Goal: Task Accomplishment & Management: Manage account settings

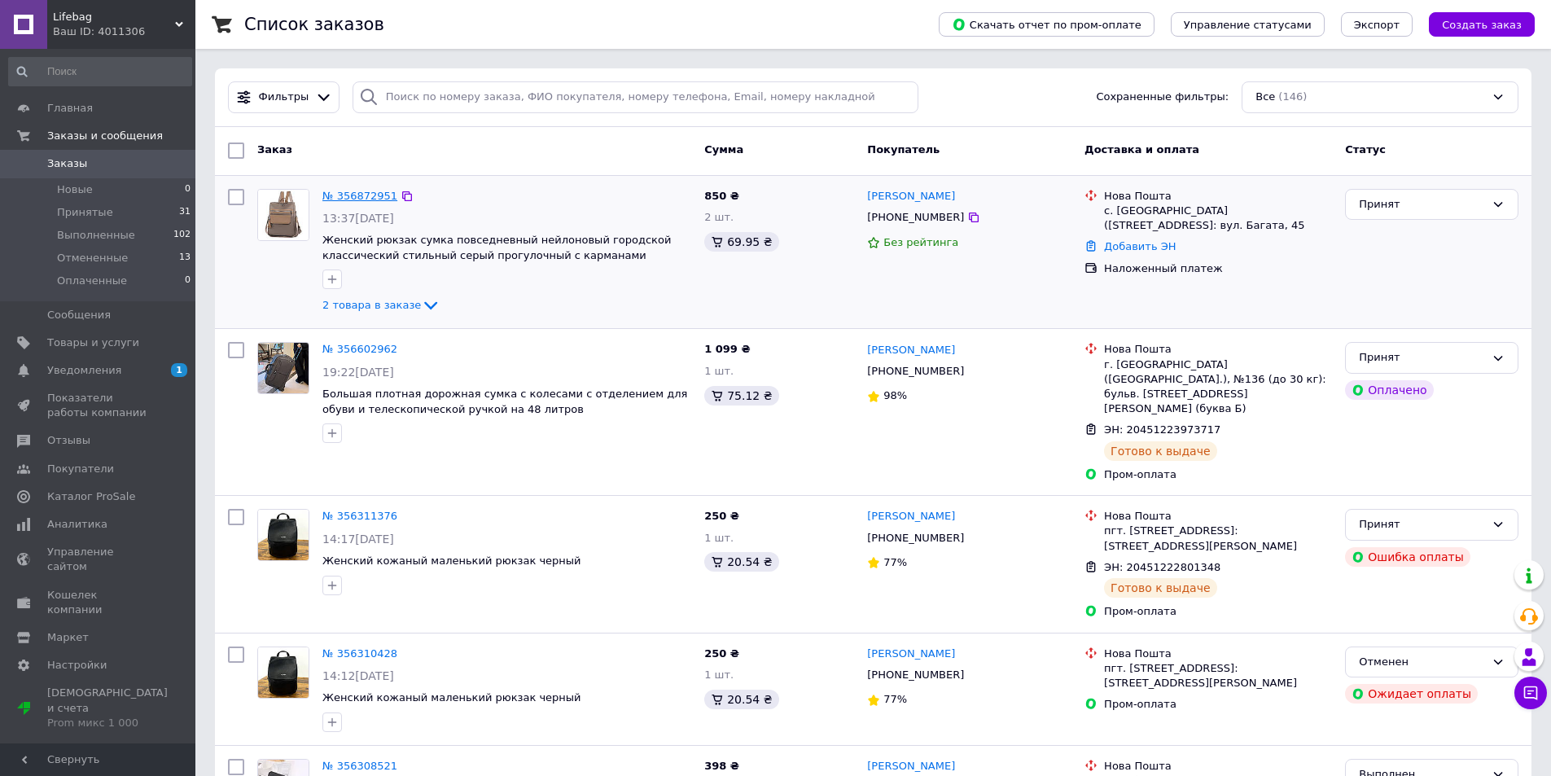
click at [344, 195] on link "№ 356872951" at bounding box center [359, 196] width 75 height 12
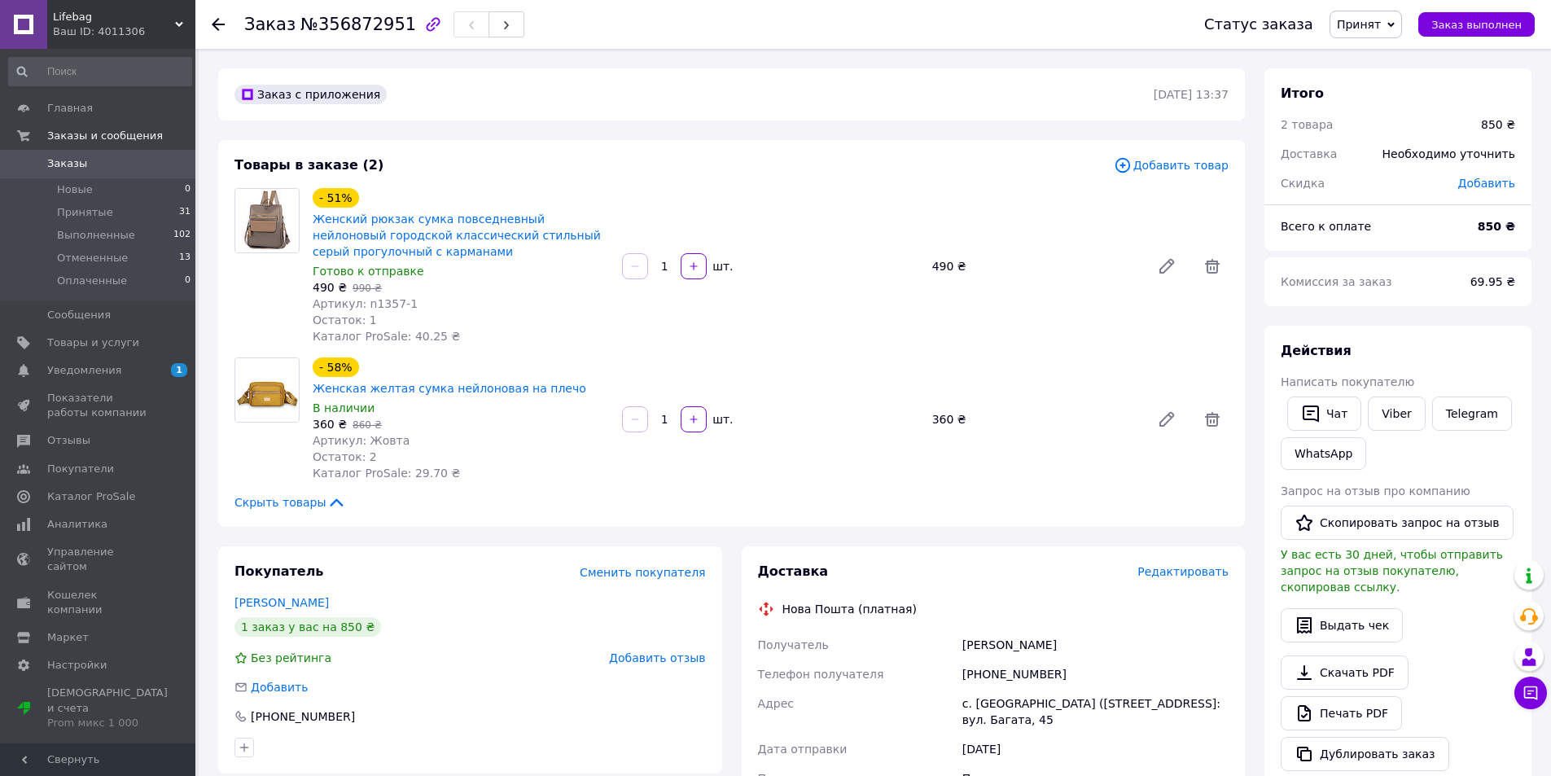
drag, startPoint x: 847, startPoint y: 367, endPoint x: 854, endPoint y: 322, distance: 45.4
click at [847, 366] on div "- 58% Женская желтая сумка нейлоновая на плечо В наличии 360 ₴   860 ₴ Артикул:…" at bounding box center [770, 419] width 929 height 130
click at [1402, 410] on link "Viber" at bounding box center [1396, 414] width 57 height 34
drag, startPoint x: 797, startPoint y: 357, endPoint x: 817, endPoint y: 289, distance: 71.1
click at [800, 356] on div "- 58% Женская желтая сумка нейлоновая на плечо В наличии 360 ₴   860 ₴ Артикул:…" at bounding box center [770, 419] width 929 height 130
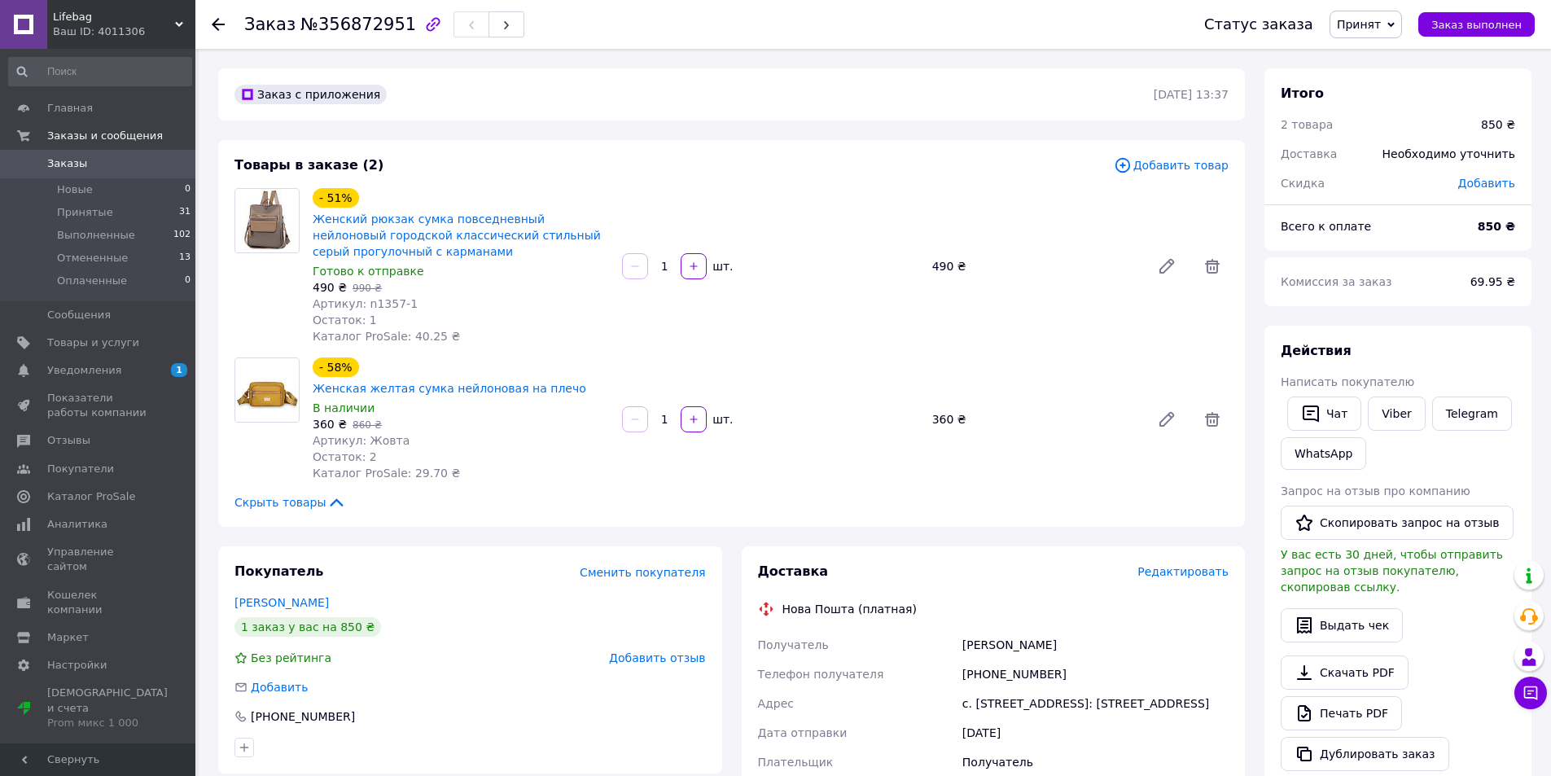
click at [838, 356] on div "- 58% Женская желтая сумка нейлоновая на плечо В наличии 360 ₴   860 ₴ Артикул:…" at bounding box center [770, 419] width 929 height 130
click at [837, 353] on div "Товары в заказе (2) Добавить товар - 51% Женский рюкзак сумка повседневный нейл…" at bounding box center [731, 333] width 1027 height 387
click at [1383, 409] on link "Viber" at bounding box center [1396, 414] width 57 height 34
click at [112, 340] on span "Товары и услуги" at bounding box center [93, 342] width 92 height 15
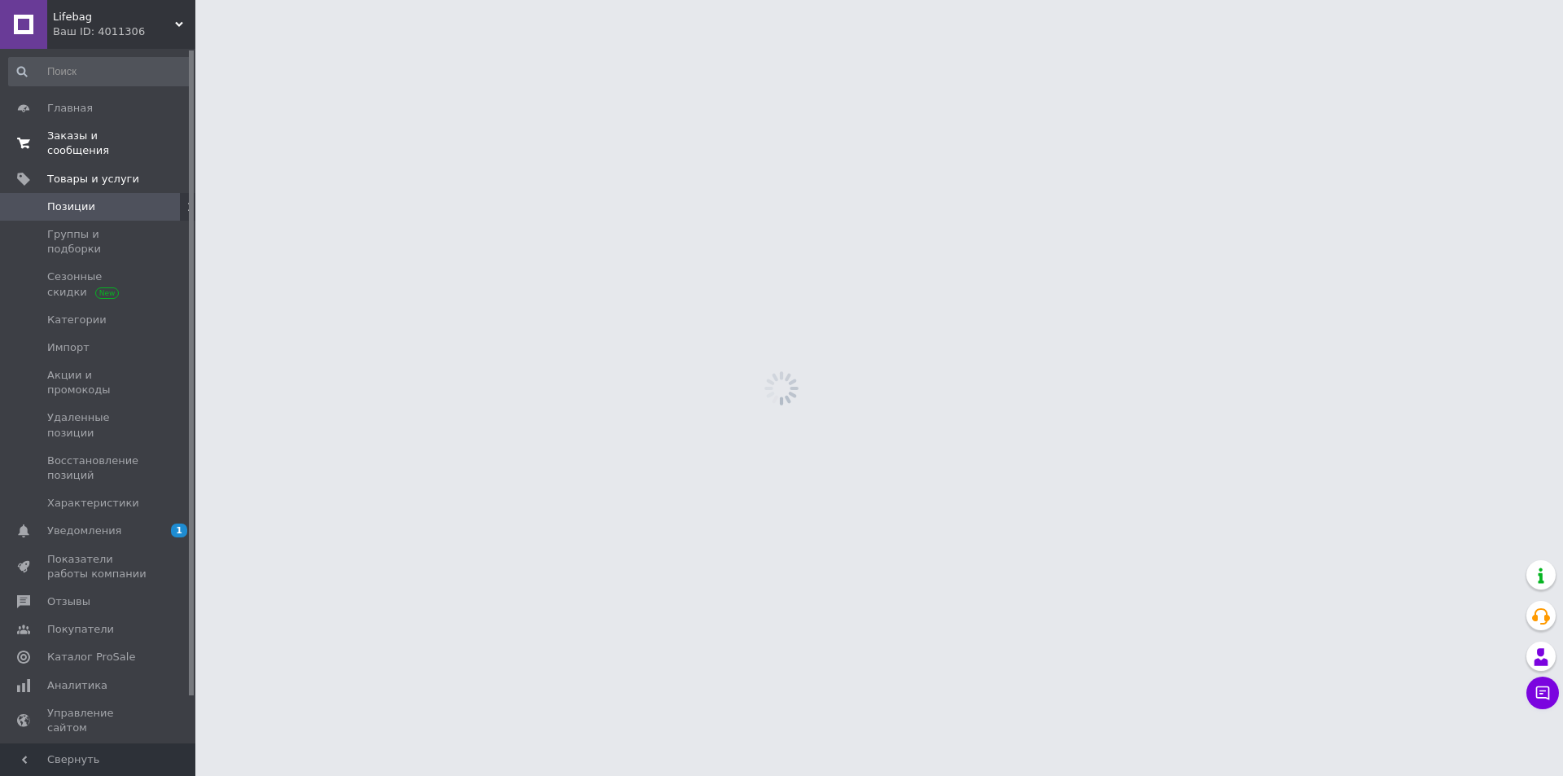
click at [142, 132] on span "Заказы и сообщения" at bounding box center [98, 143] width 103 height 29
